Goal: Task Accomplishment & Management: Complete application form

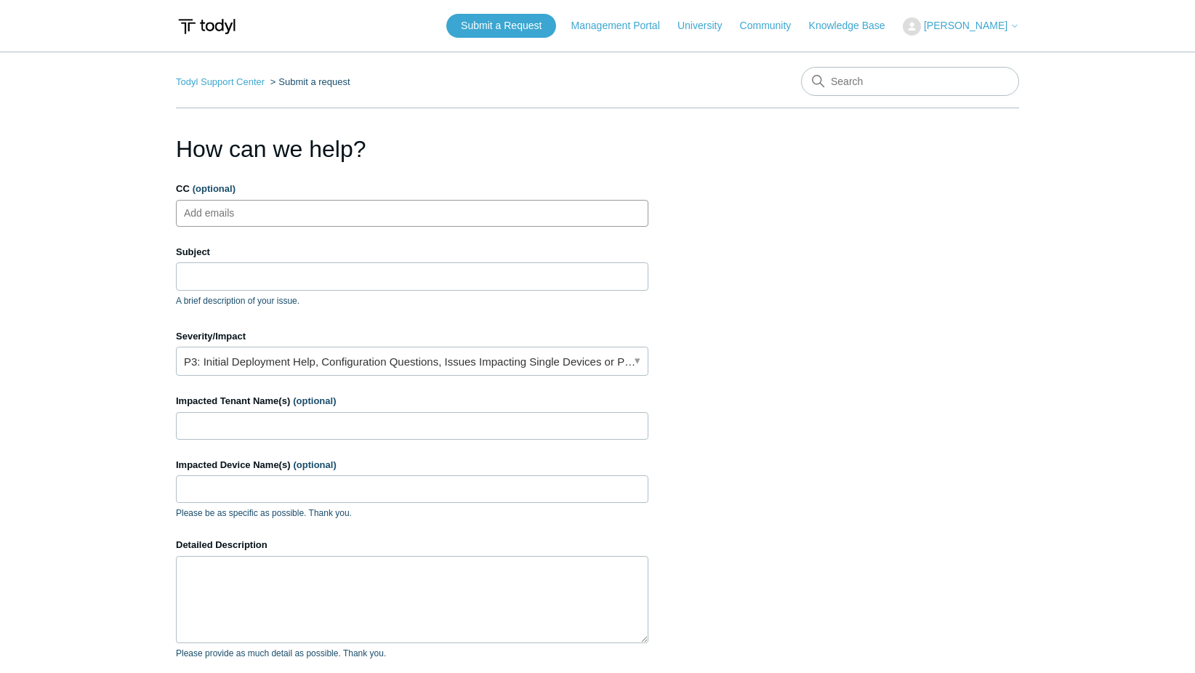
click at [206, 217] on input "CC (optional)" at bounding box center [222, 213] width 86 height 22
type input "aleks@apmit"
click at [236, 211] on span "aleks@apmit" at bounding box center [212, 213] width 51 height 17
click at [244, 213] on span "close" at bounding box center [246, 213] width 5 height 17
click at [218, 213] on input "CC (optional)" at bounding box center [222, 213] width 86 height 22
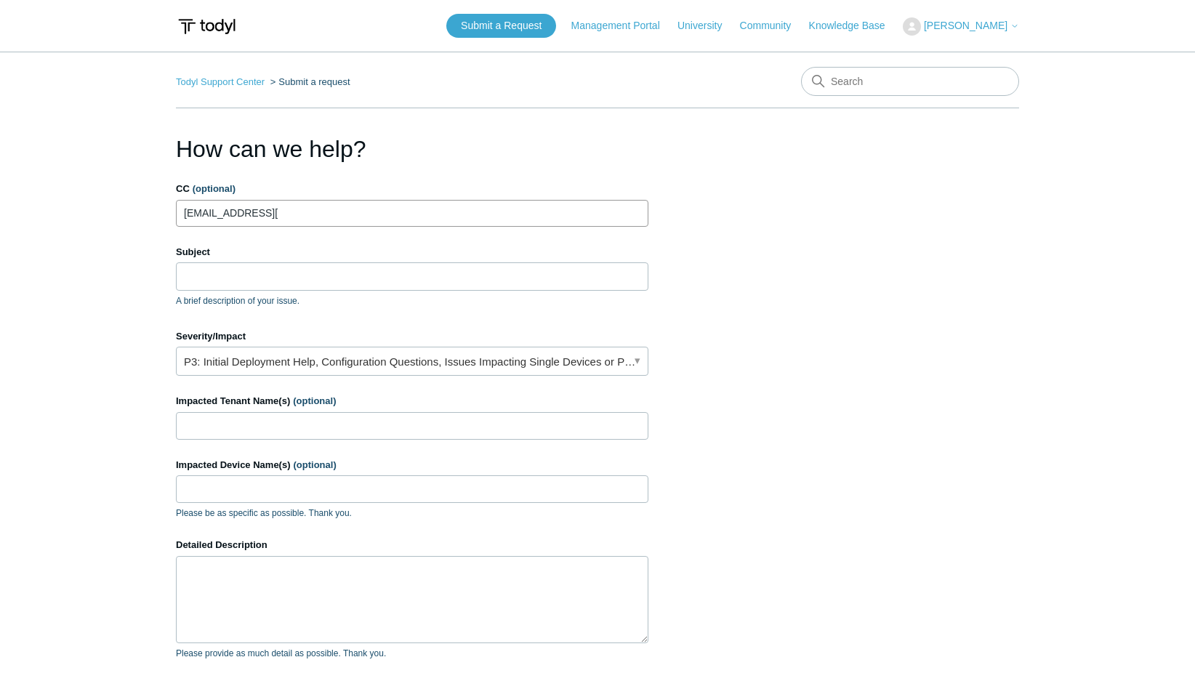
type input "aleks@apmit.com"
type input "jim@apmit.com"
click at [201, 280] on input "Subject" at bounding box center [412, 276] width 472 height 28
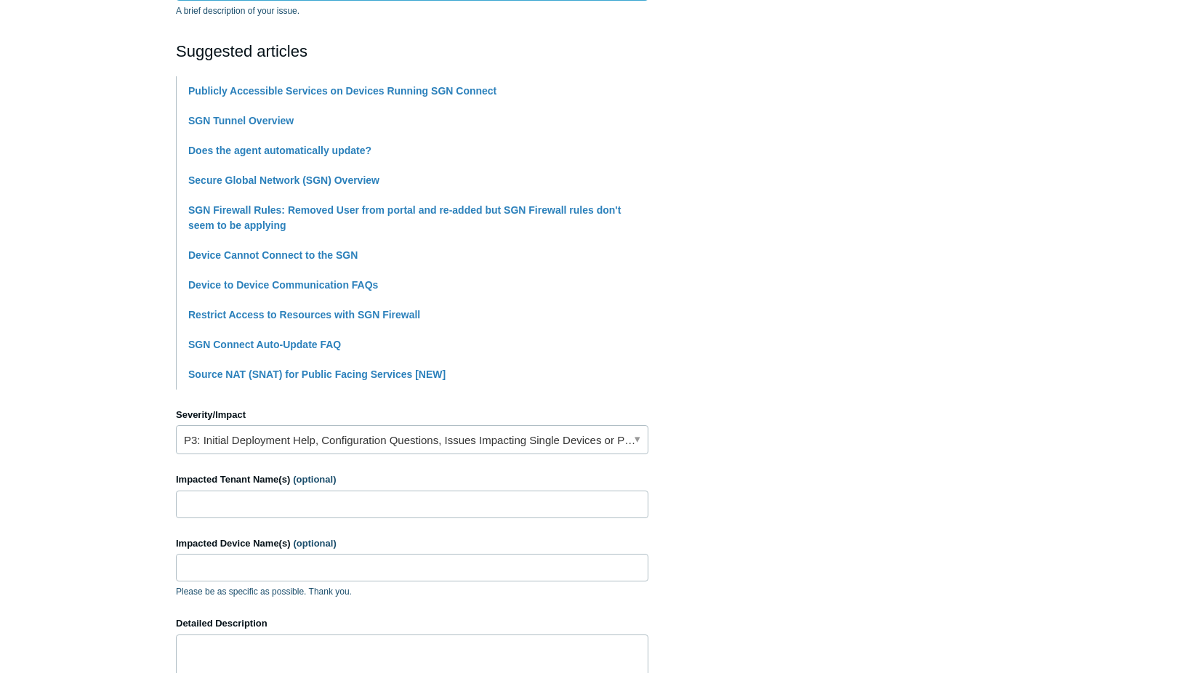
scroll to position [291, 0]
type input "Frequent disruption in Internet Access with SGN Connect"
click at [634, 435] on link "P3: Initial Deployment Help, Configuration Questions, Issues Impacting Single D…" at bounding box center [412, 438] width 472 height 29
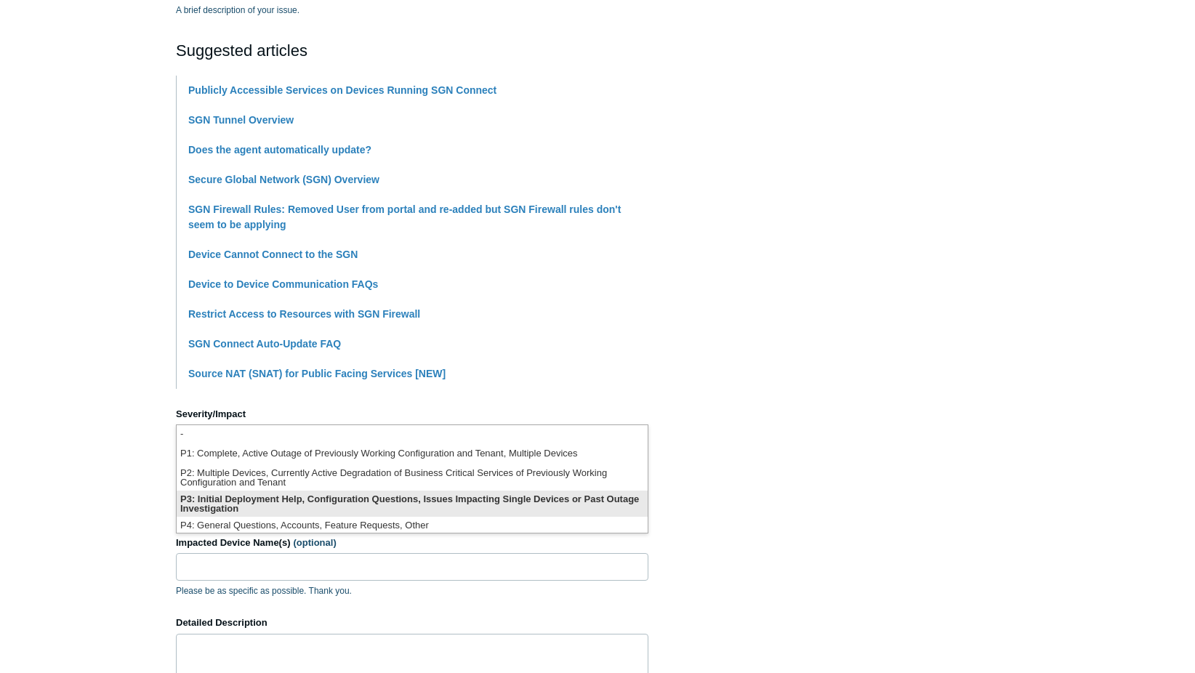
scroll to position [4, 0]
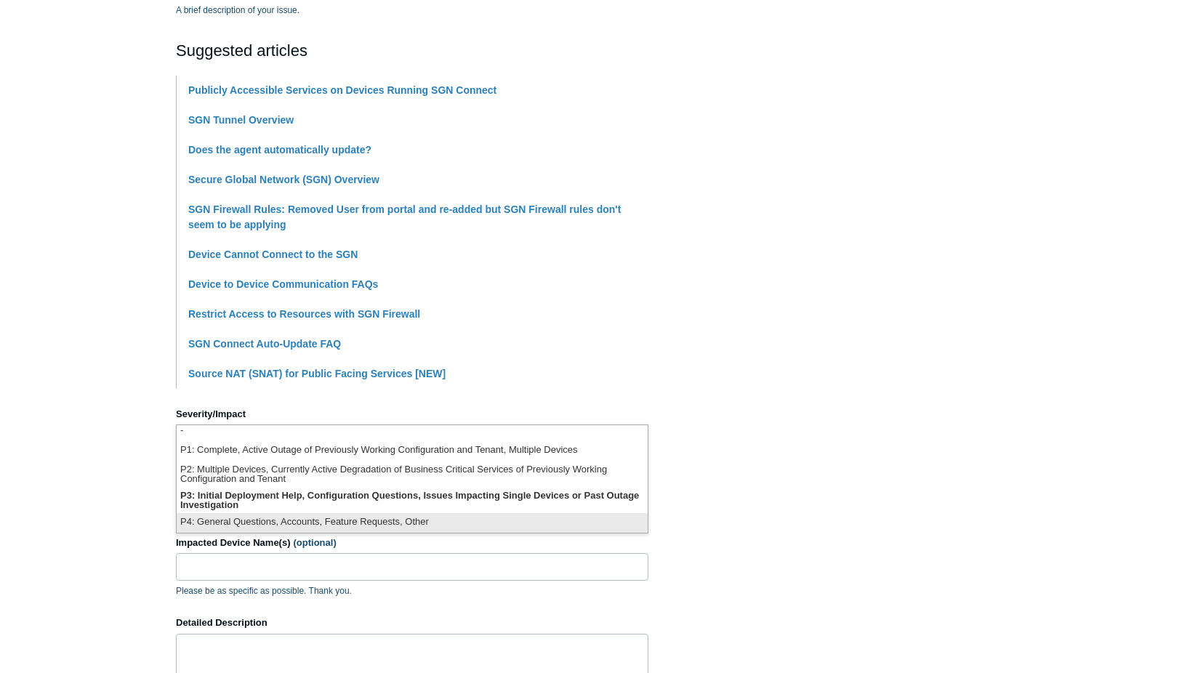
click at [370, 521] on li "P4: General Questions, Accounts, Feature Requests, Other" at bounding box center [412, 523] width 471 height 20
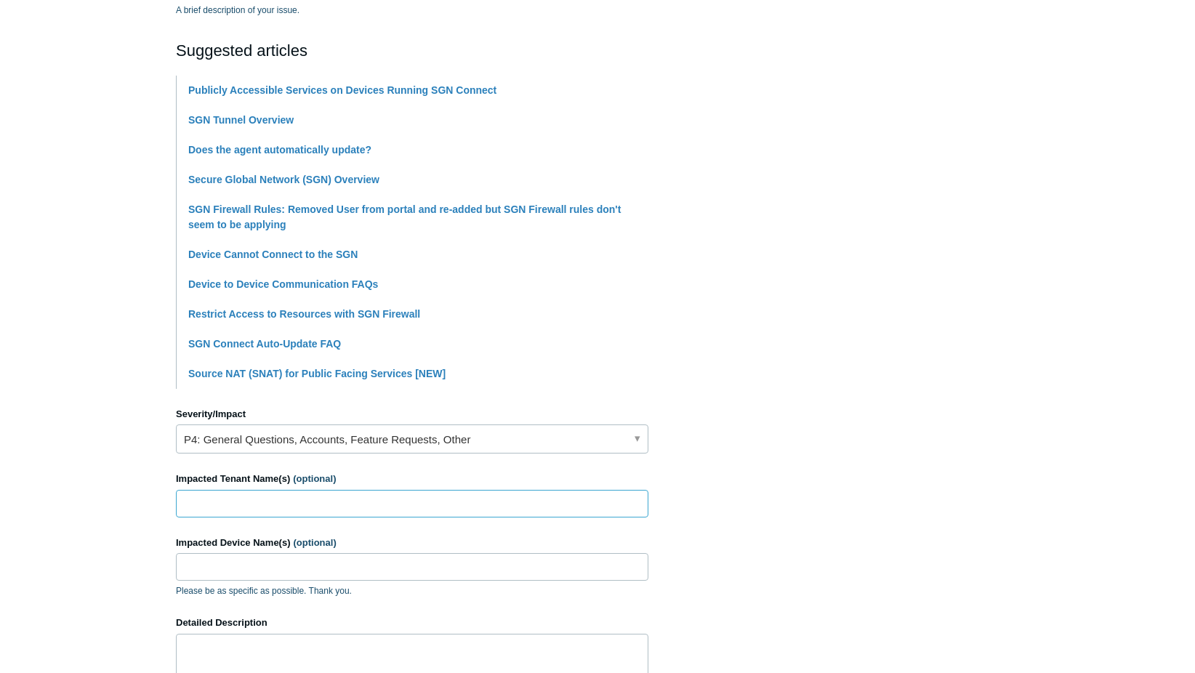
click at [223, 509] on input "Impacted Tenant Name(s) (optional)" at bounding box center [412, 504] width 472 height 28
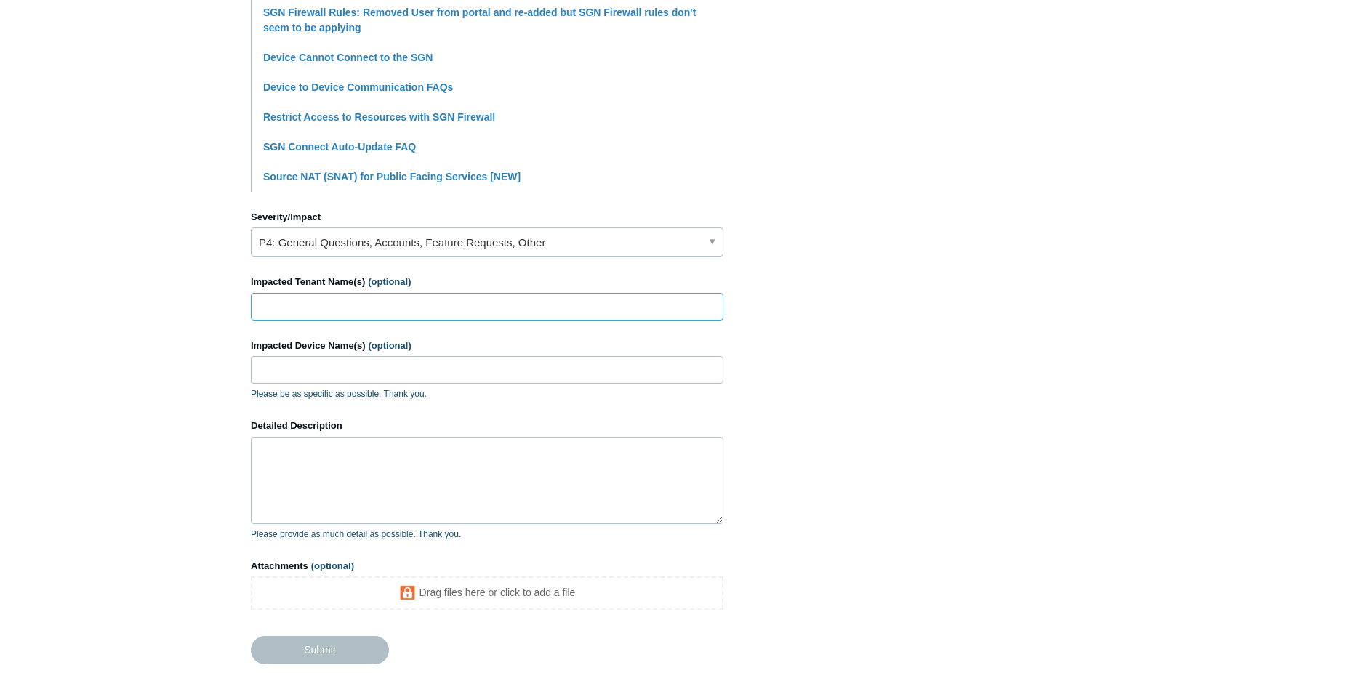
scroll to position [509, 0]
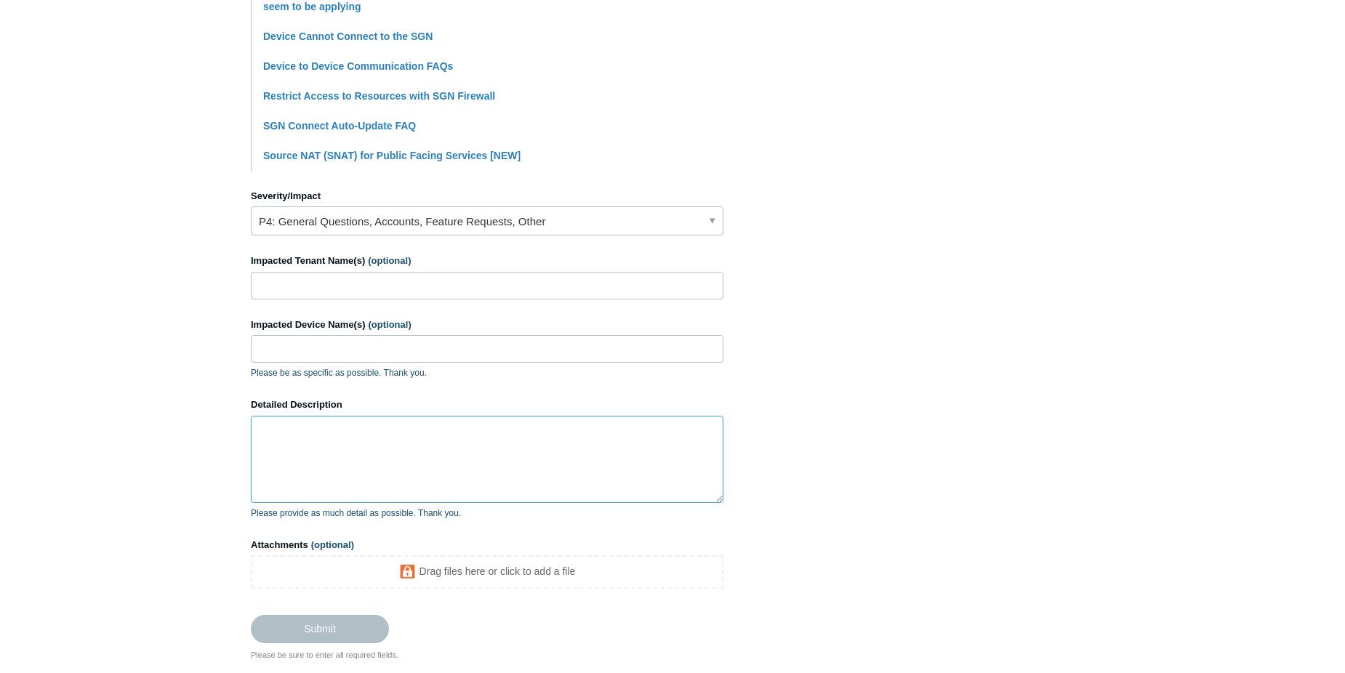
click at [289, 435] on textarea "Detailed Description" at bounding box center [487, 459] width 472 height 87
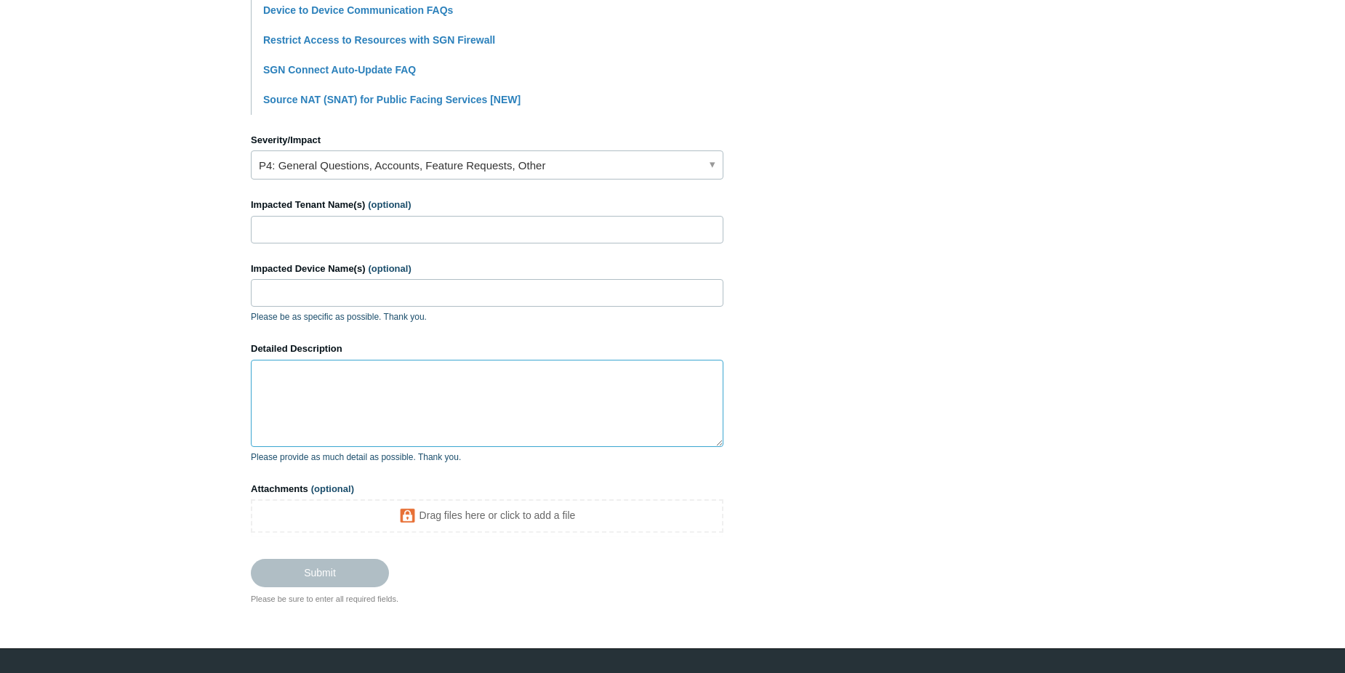
scroll to position [597, 0]
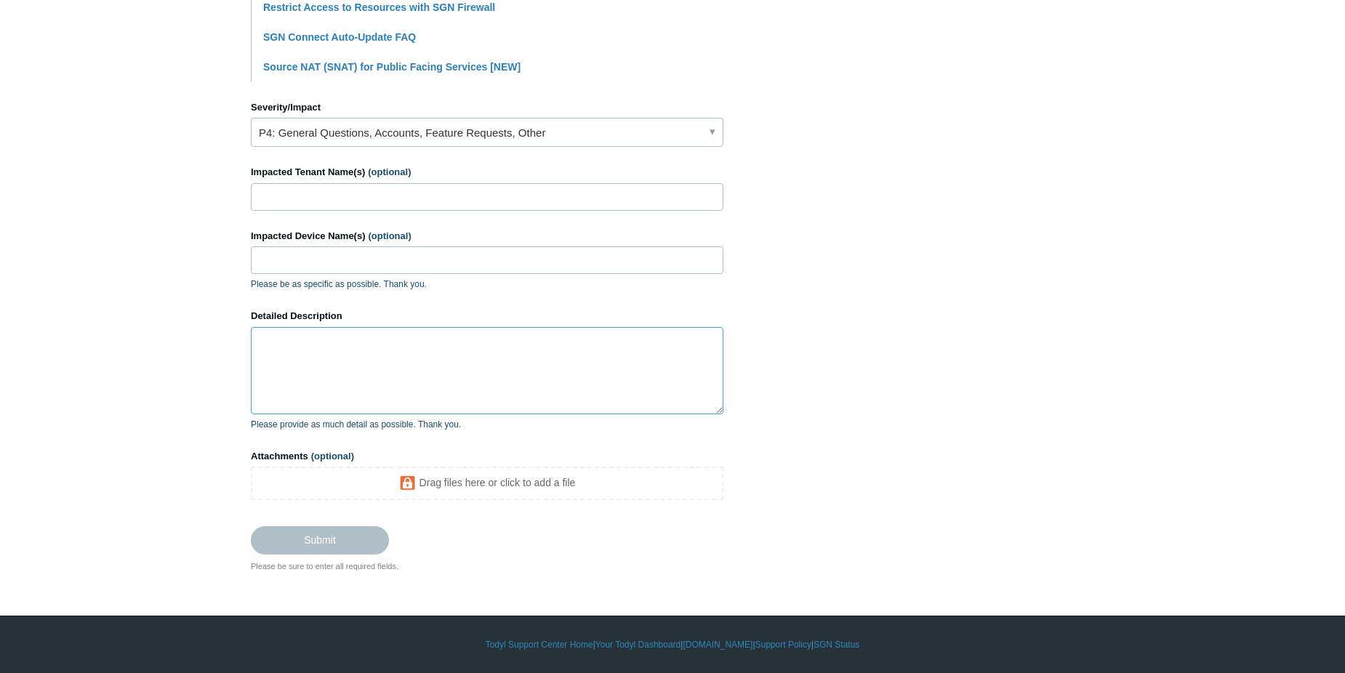
click at [285, 346] on textarea "Detailed Description" at bounding box center [487, 370] width 472 height 87
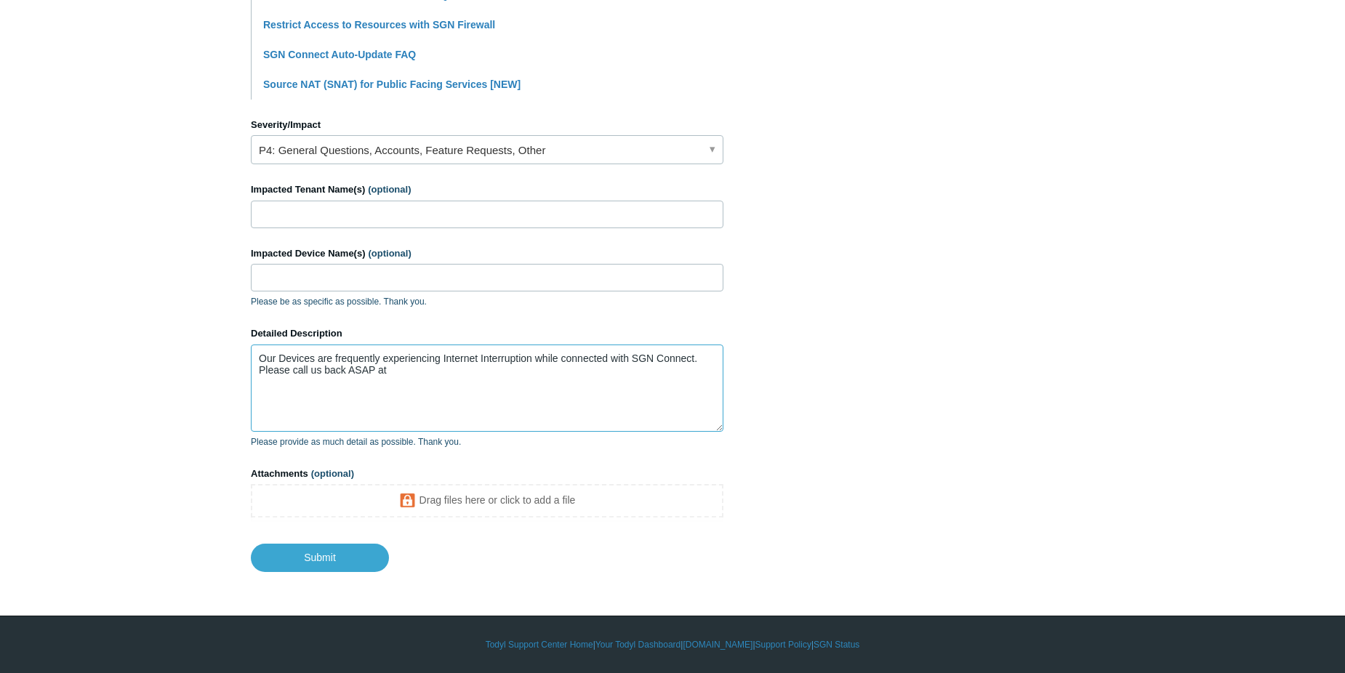
click at [499, 358] on textarea "Our Devices are frequently experiencing Internet Interruption while connected w…" at bounding box center [487, 387] width 472 height 87
click at [410, 363] on textarea "Our Devices are frequently experiencing Internet interruptions while connected …" at bounding box center [487, 387] width 472 height 87
click at [397, 374] on textarea "Our Devices are frequently experiencing Internet interruptions while connected …" at bounding box center [487, 387] width 472 height 87
click at [427, 371] on textarea "Our Devices are frequently experiencing Internet interruptions while connected …" at bounding box center [487, 387] width 472 height 87
click at [468, 378] on textarea "Our Devices are frequently experiencing Internet interruptions while connected …" at bounding box center [487, 387] width 472 height 87
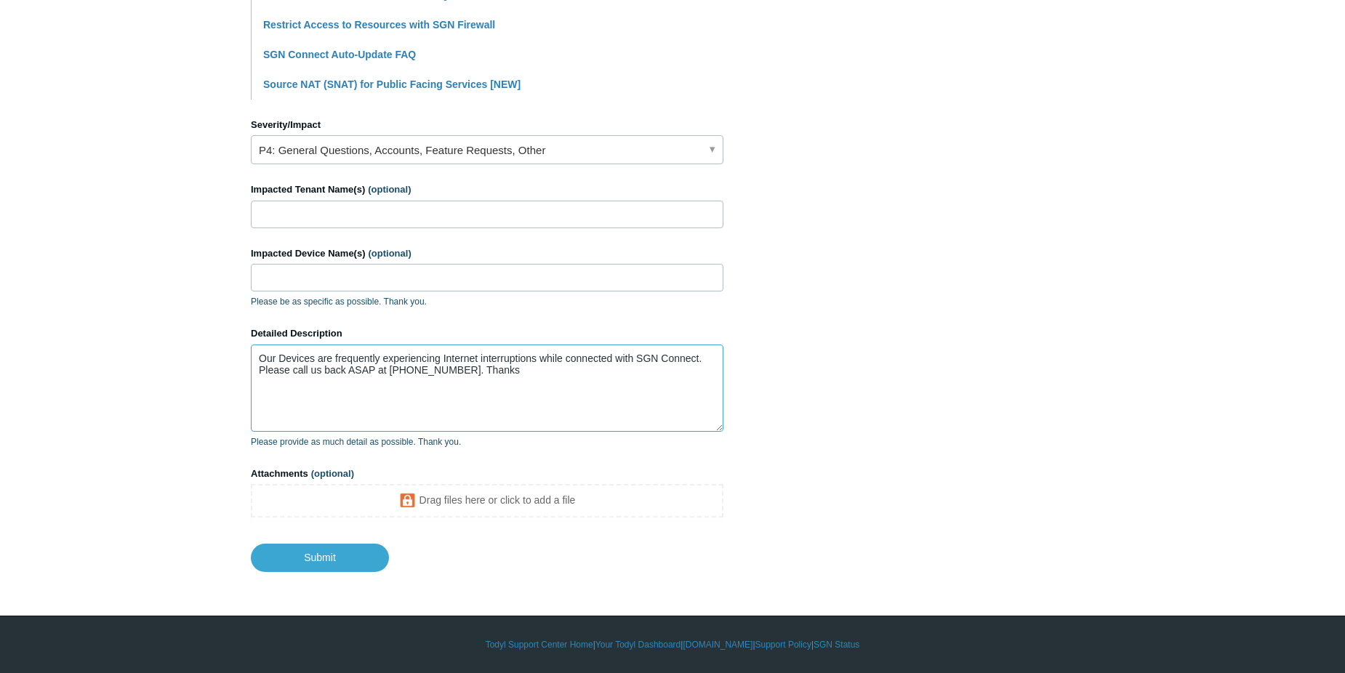
type textarea "Our Devices are frequently experiencing Internet interruptions while connected …"
click at [556, 370] on textarea "Our Devices are frequently experiencing Internet interruptions while connected …" at bounding box center [487, 387] width 472 height 87
drag, startPoint x: 556, startPoint y: 371, endPoint x: 231, endPoint y: 344, distance: 325.9
click at [231, 344] on main "Todyl Support Center Submit a request How can we help? CC (optional) aleks@apmi…" at bounding box center [672, 22] width 1345 height 1100
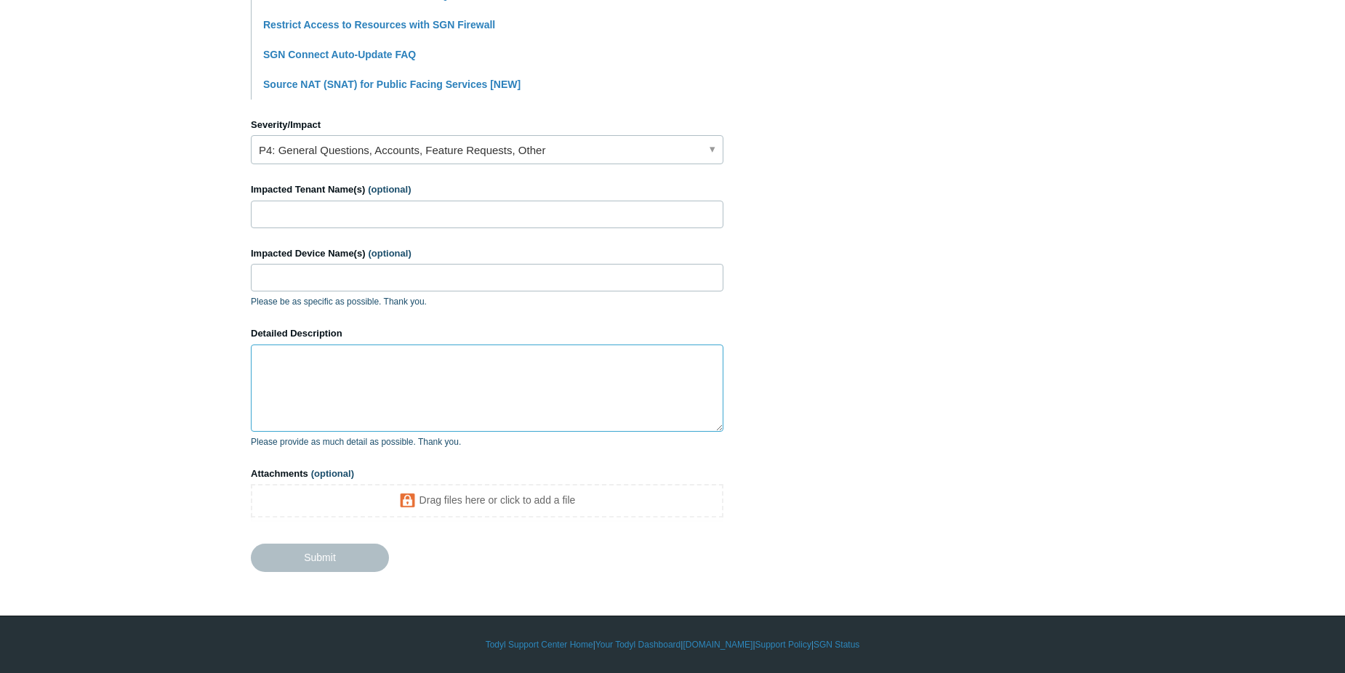
paste textarea "Our devices are frequently experiencing internet interruptions while connected …"
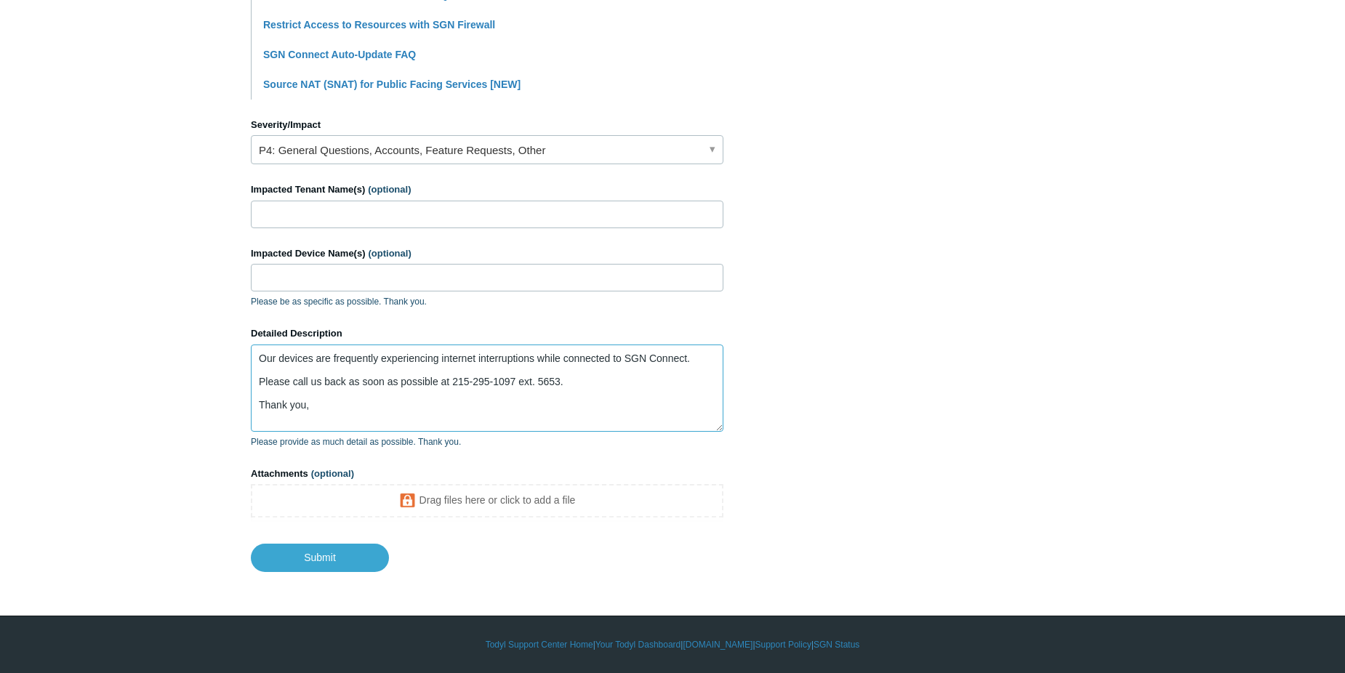
click at [559, 379] on textarea "Our devices are frequently experiencing internet interruptions while connected …" at bounding box center [487, 387] width 472 height 87
click at [317, 408] on textarea "Our devices are frequently experiencing internet interruptions while connected …" at bounding box center [487, 387] width 472 height 87
click at [259, 382] on textarea "Our devices are frequently experiencing internet interruptions while connected …" at bounding box center [487, 387] width 472 height 87
click at [260, 392] on textarea "Our devices are frequently experiencing internet interruptions while connected …" at bounding box center [487, 387] width 472 height 87
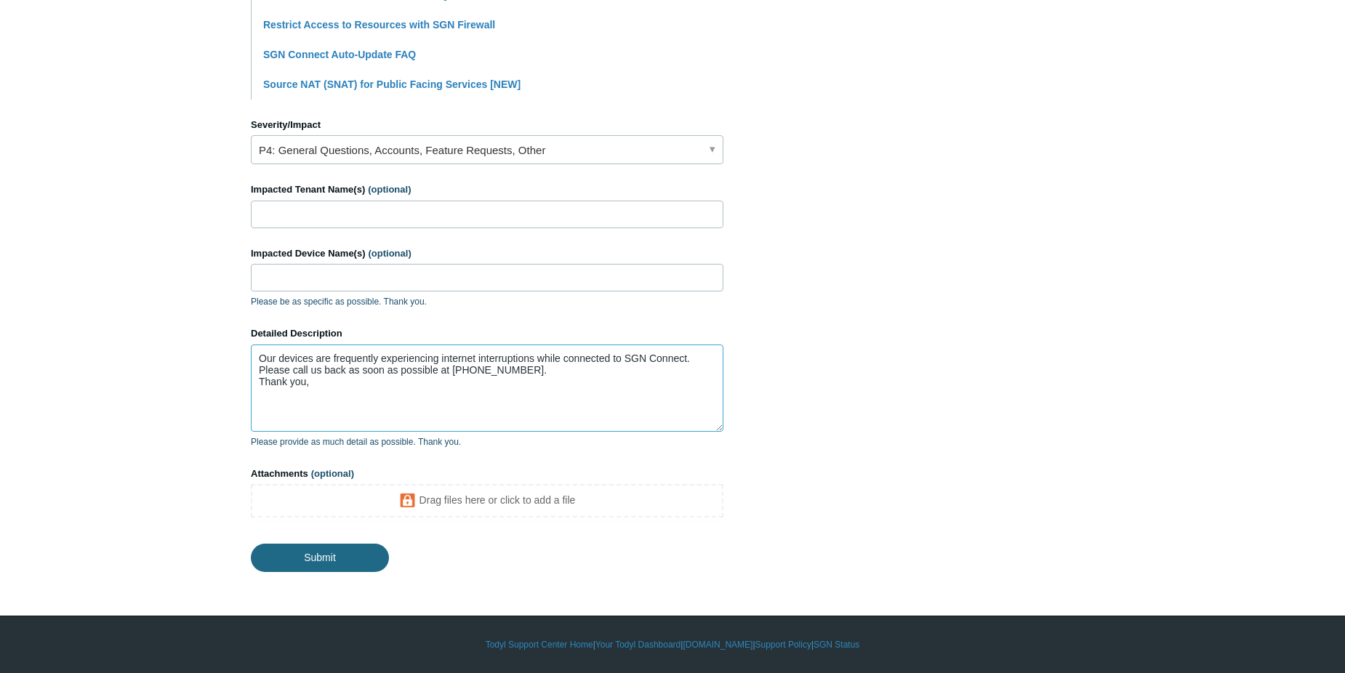
type textarea "Our devices are frequently experiencing internet interruptions while connected …"
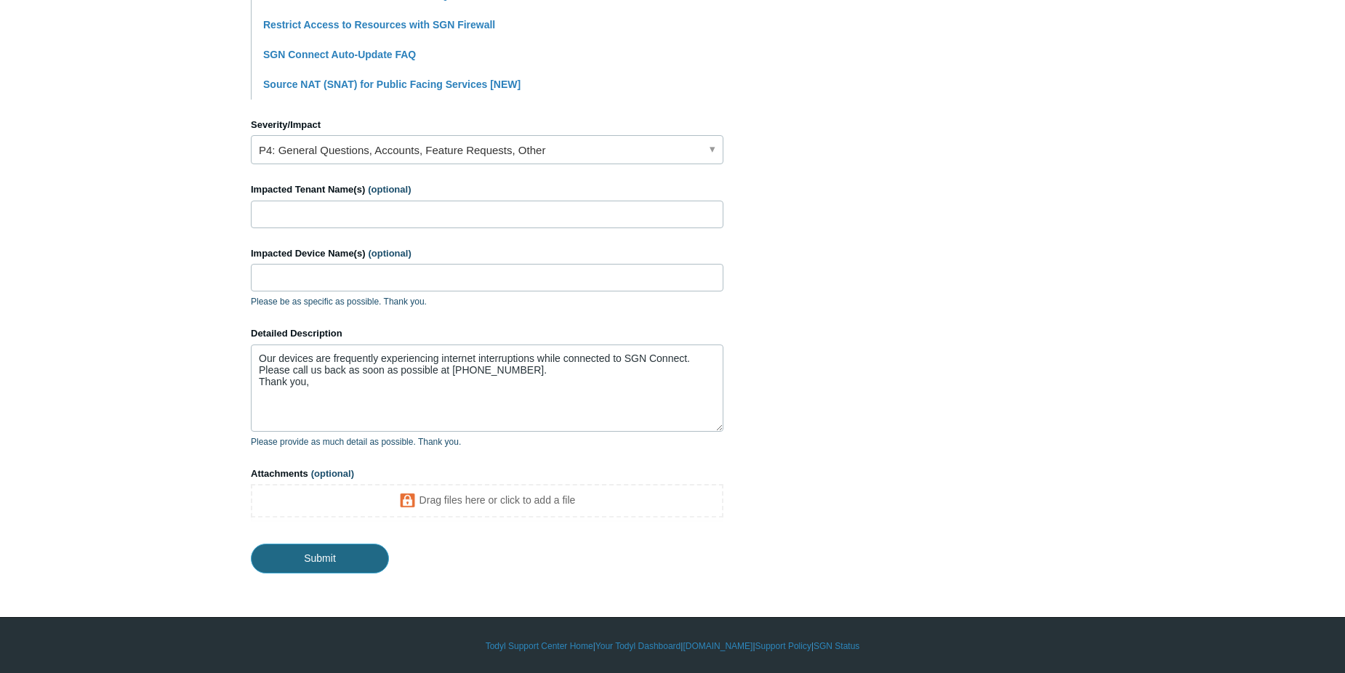
click at [326, 556] on input "Submit" at bounding box center [320, 558] width 138 height 29
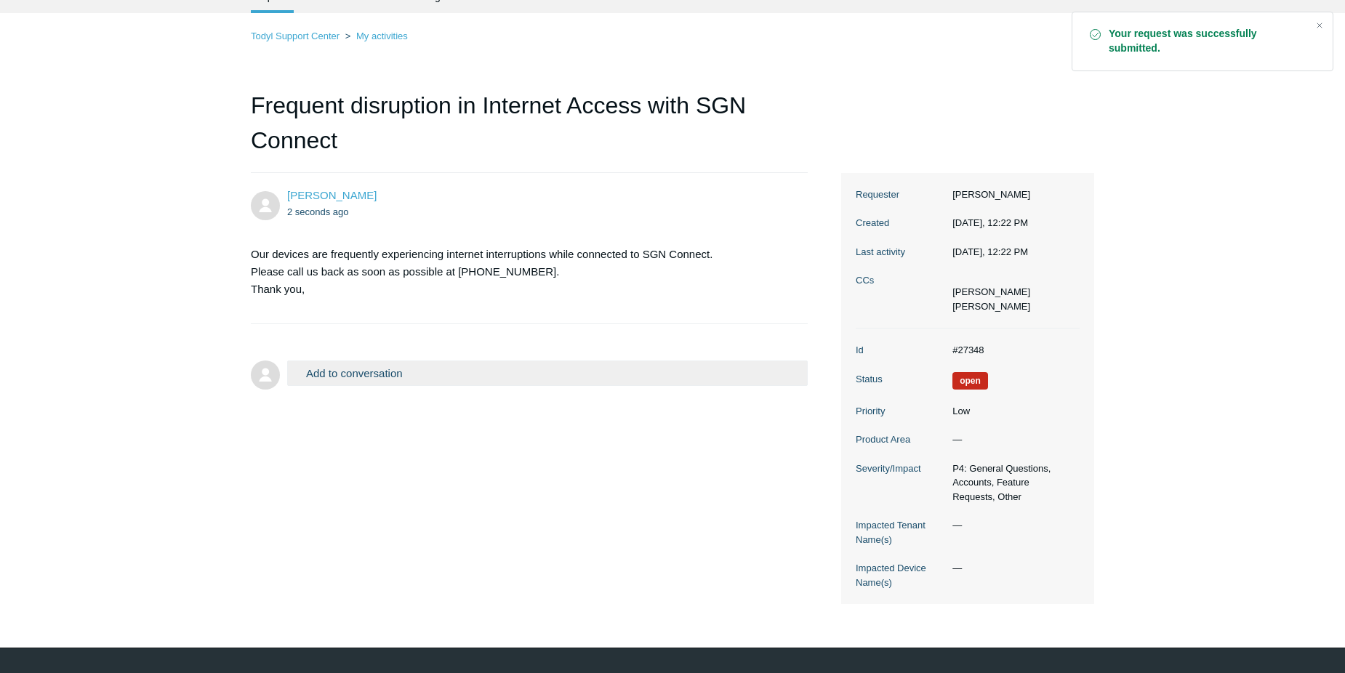
scroll to position [73, 0]
click at [1323, 23] on div "Close" at bounding box center [1319, 25] width 20 height 20
click at [510, 164] on h1 "Frequent disruption in Internet Access with SGN Connect" at bounding box center [529, 129] width 557 height 85
click at [884, 263] on dl "Requester [PERSON_NAME] Created [DATE], 12:22 PM Last activity [DATE], 12:22 PM…" at bounding box center [967, 250] width 224 height 156
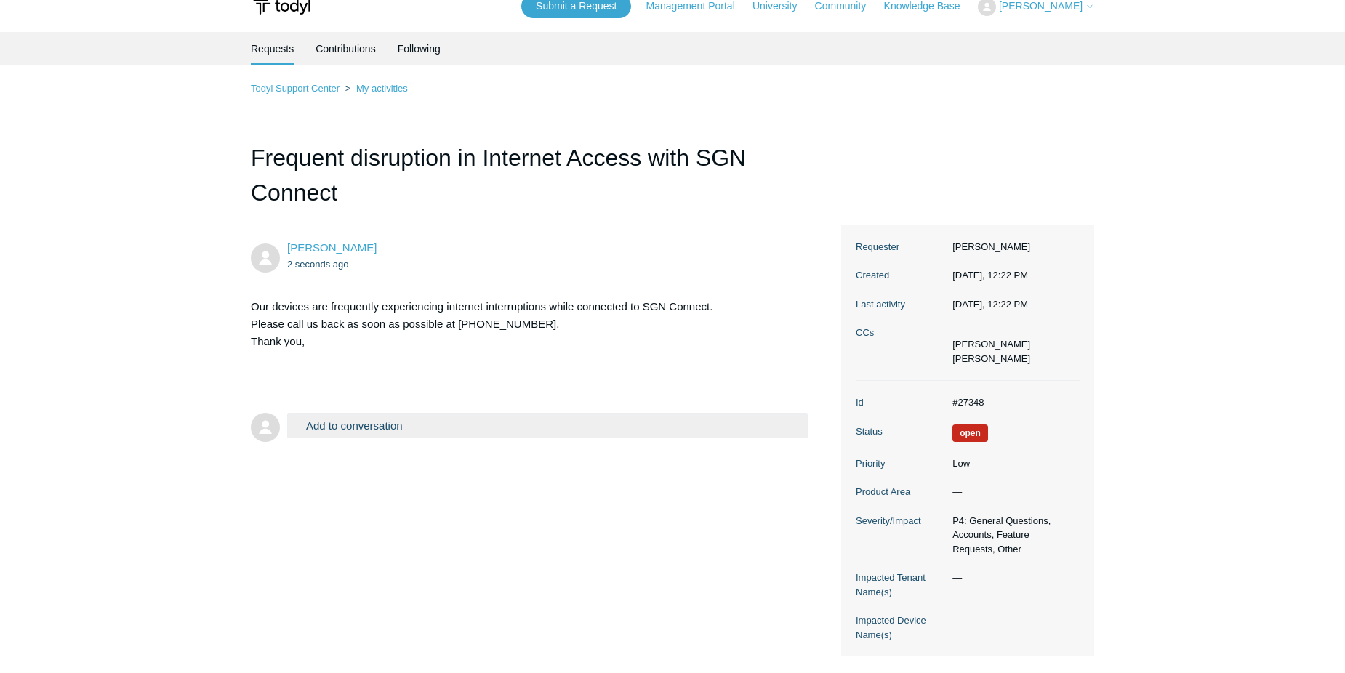
scroll to position [0, 0]
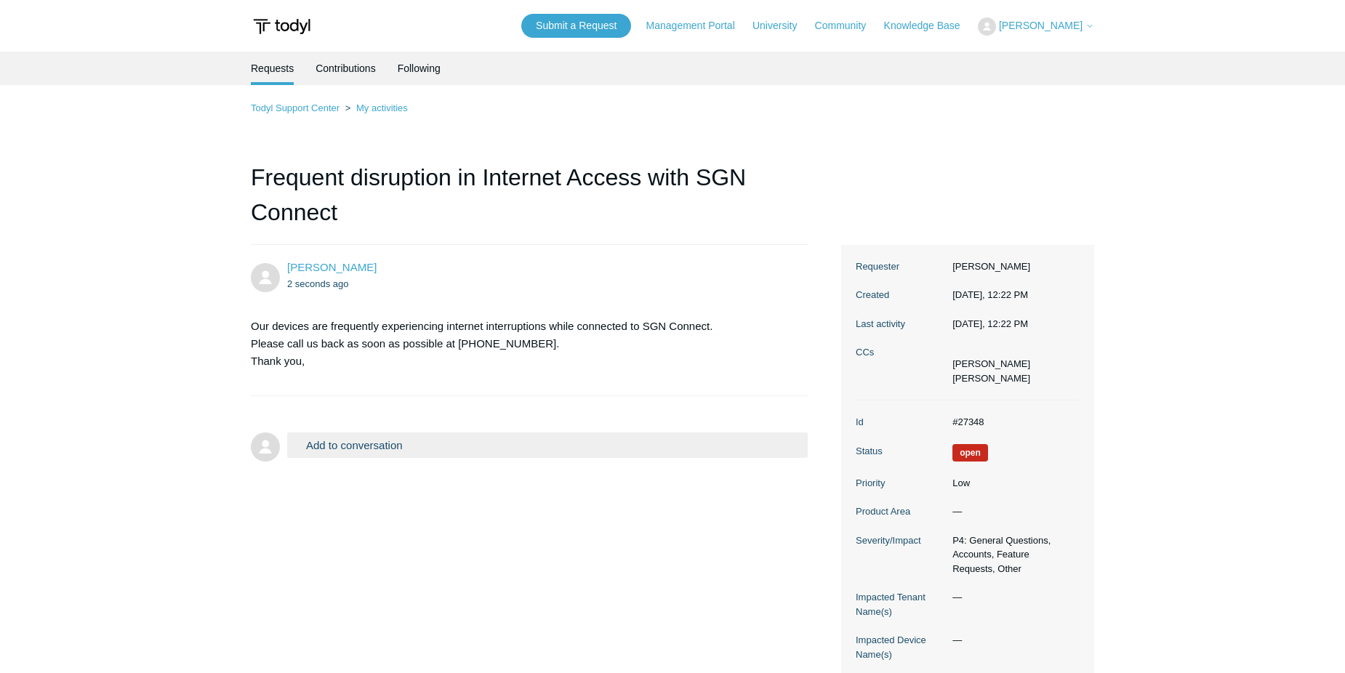
click at [870, 480] on dt "Priority" at bounding box center [899, 483] width 89 height 15
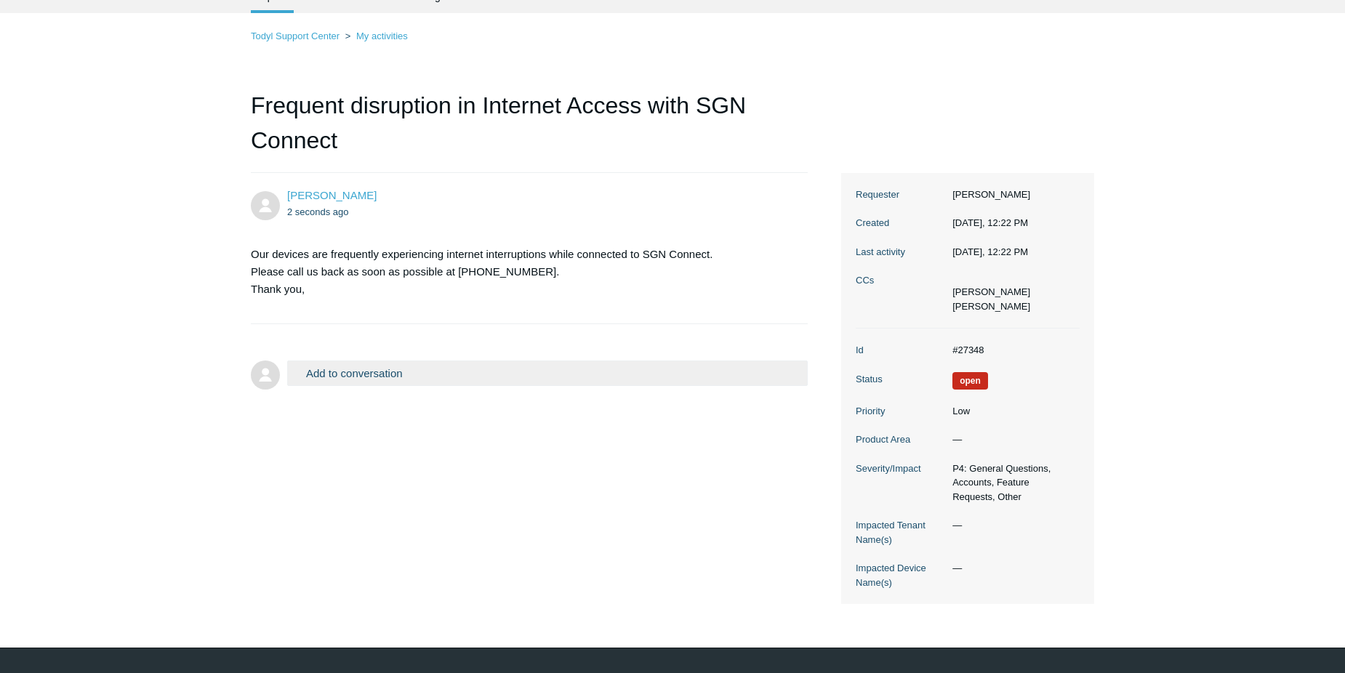
scroll to position [73, 0]
